Goal: Task Accomplishment & Management: Use online tool/utility

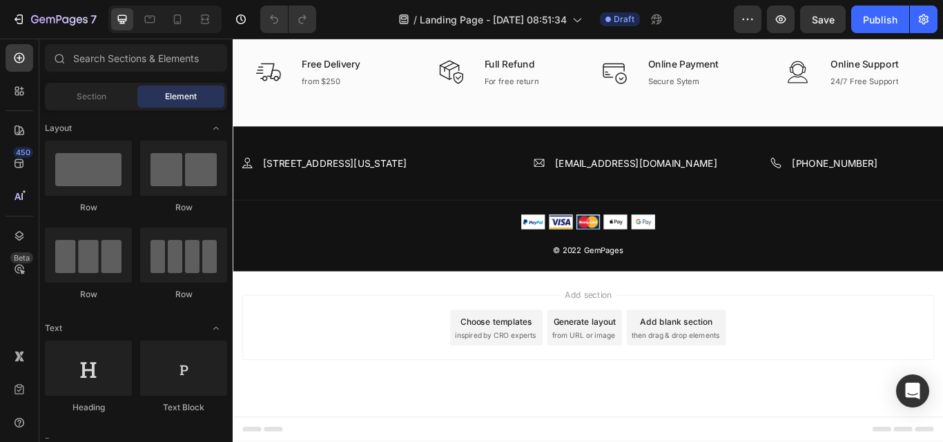
scroll to position [3323, 0]
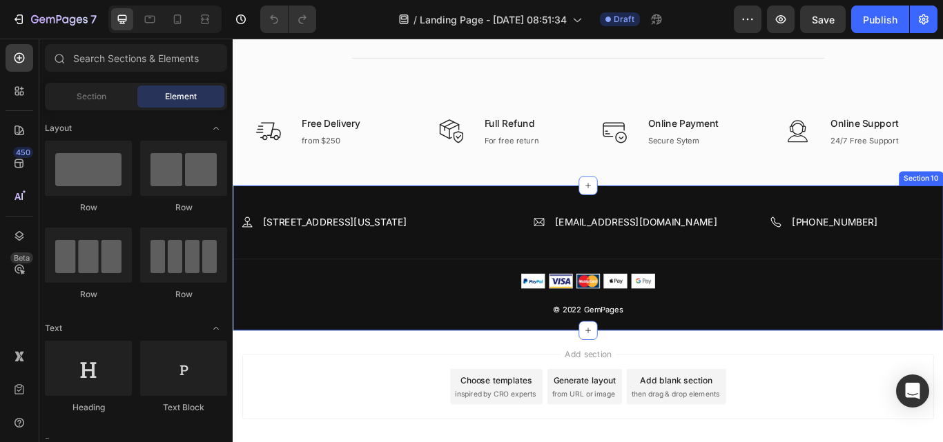
click at [299, 233] on div "Image 2118 Thornridge Cir, Connecticut 35624 Text block Row Image demo.gempages…" at bounding box center [647, 295] width 828 height 169
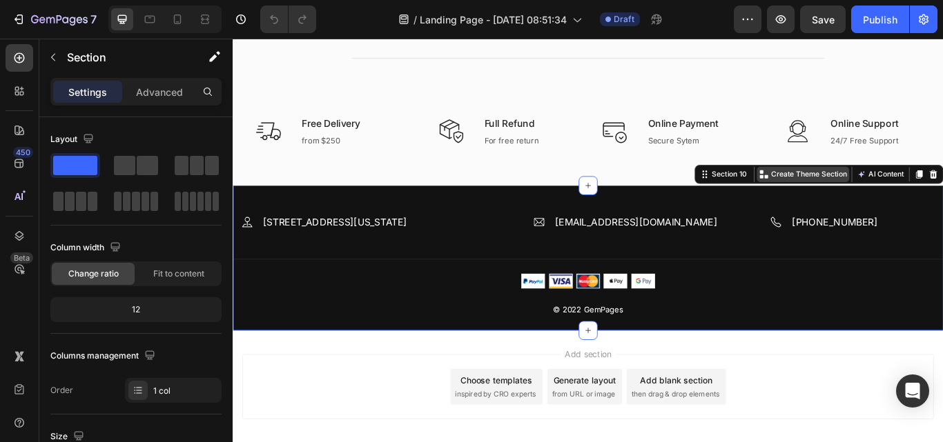
click at [875, 197] on p "Create Theme Section" at bounding box center [904, 197] width 88 height 12
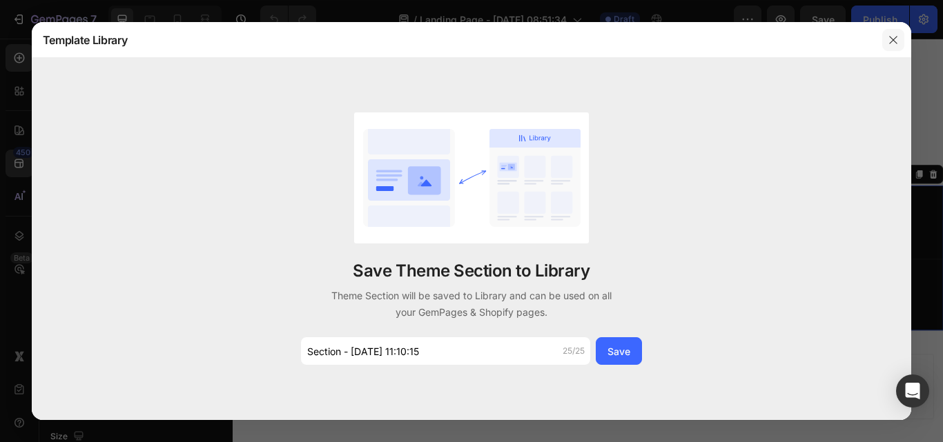
click at [888, 45] on icon "button" at bounding box center [893, 40] width 11 height 11
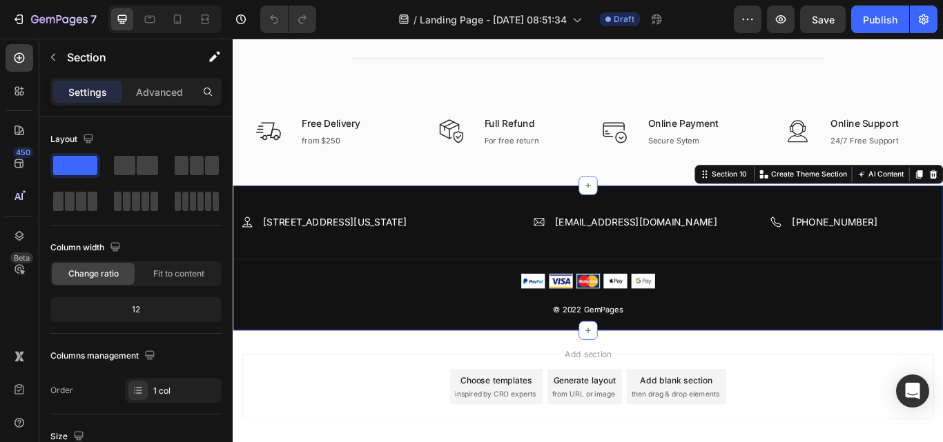
click at [364, 219] on div "Image 2118 Thornridge Cir, Connecticut 35624 Text block Row Image demo.gempages…" at bounding box center [647, 295] width 828 height 169
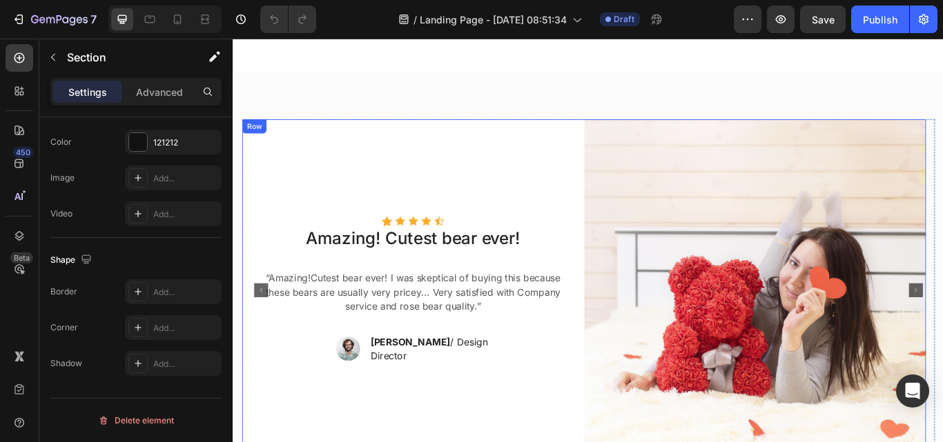
scroll to position [2426, 0]
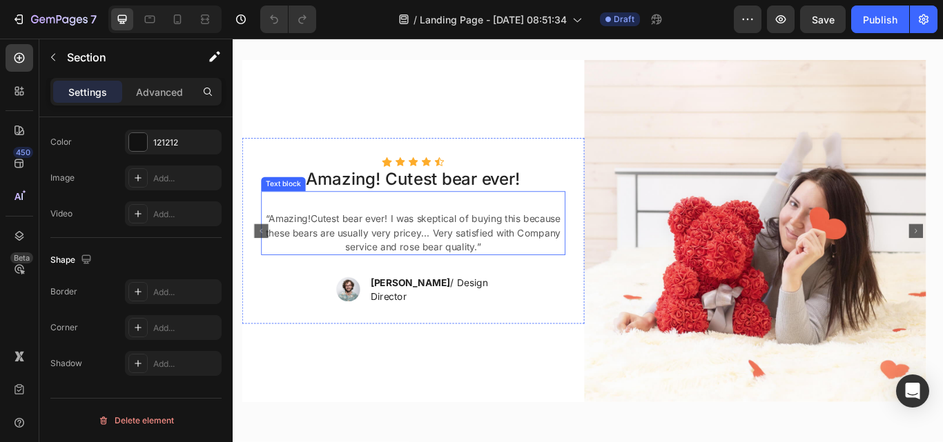
click at [520, 280] on p "“Amazing!Cutest bear ever! I was skeptical of buying this because these bears a…" at bounding box center [442, 266] width 352 height 50
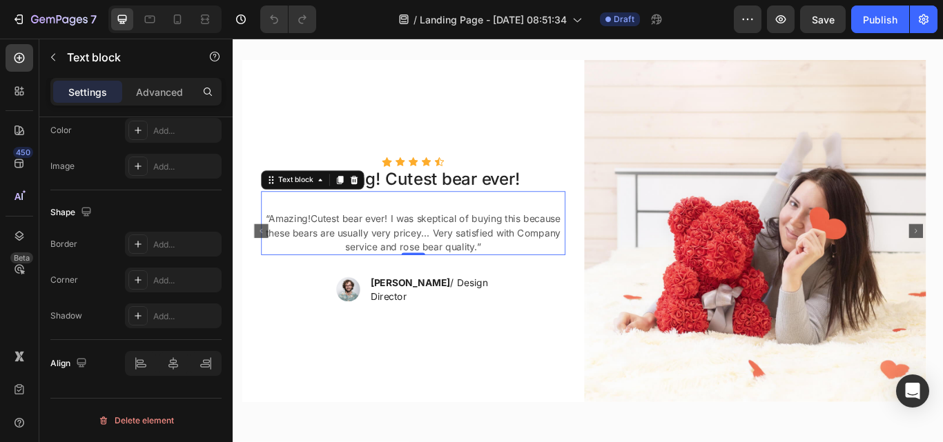
scroll to position [0, 0]
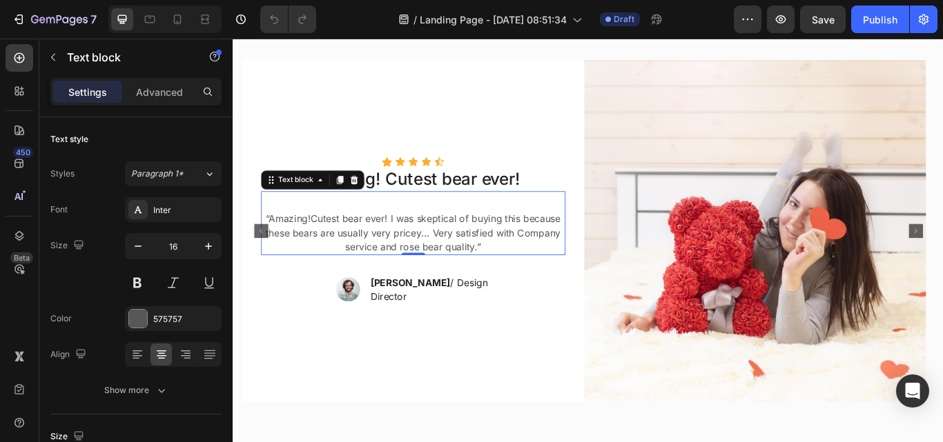
click at [400, 291] on p "“Amazing!Cutest bear ever! I was skeptical of buying this because these bears a…" at bounding box center [442, 266] width 352 height 50
click at [503, 291] on p "“Amazing!Cutest bear ever! I was skeptical of buying this because these bears a…" at bounding box center [442, 266] width 352 height 50
click at [409, 291] on p "“Amazing!Cutest bear ever! I was skeptical of buying this because these bears a…" at bounding box center [442, 266] width 352 height 50
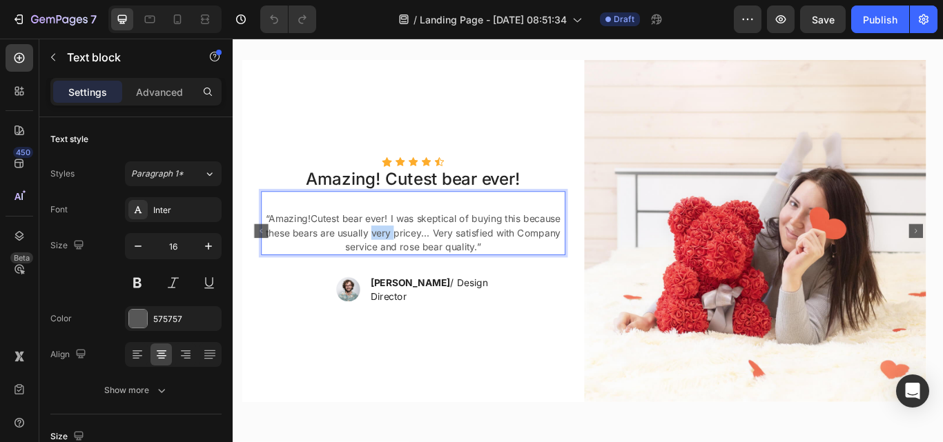
click at [409, 291] on p "“Amazing!Cutest bear ever! I was skeptical of buying this because these bears a…" at bounding box center [442, 266] width 352 height 50
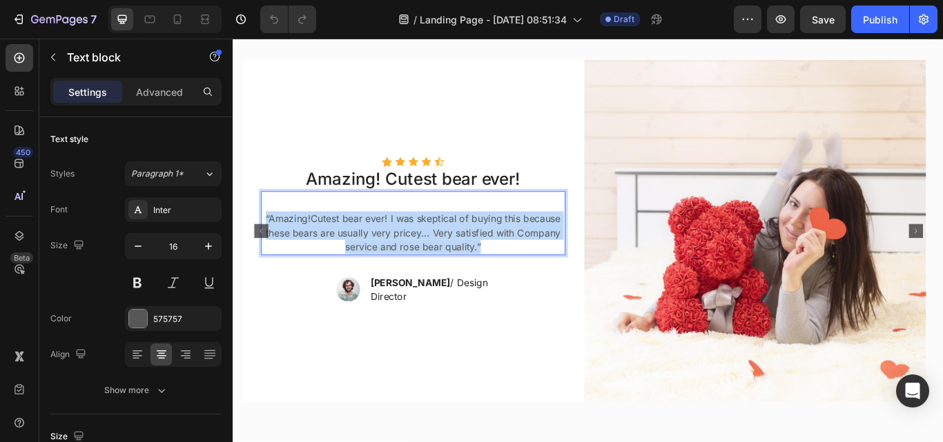
click at [409, 291] on p "“Amazing!Cutest bear ever! I was skeptical of buying this because these bears a…" at bounding box center [442, 266] width 352 height 50
